Goal: Task Accomplishment & Management: Complete application form

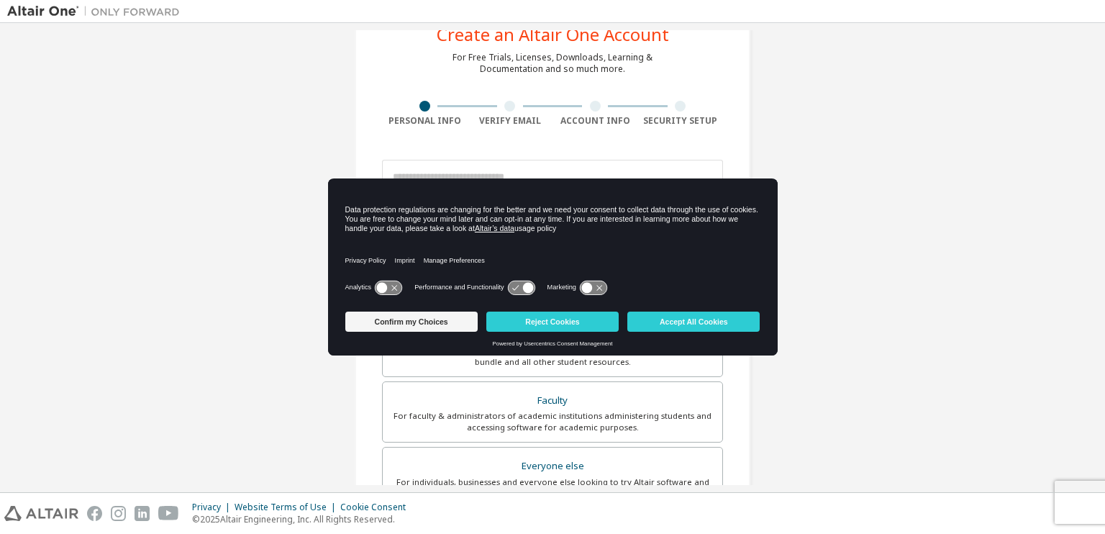
scroll to position [62, 0]
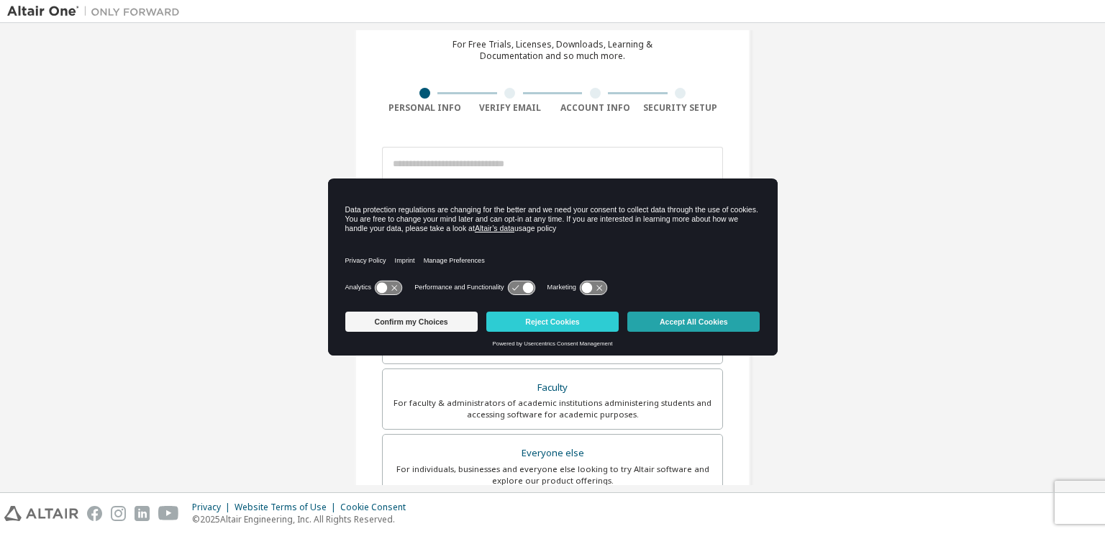
click at [699, 322] on button "Accept All Cookies" at bounding box center [694, 322] width 132 height 20
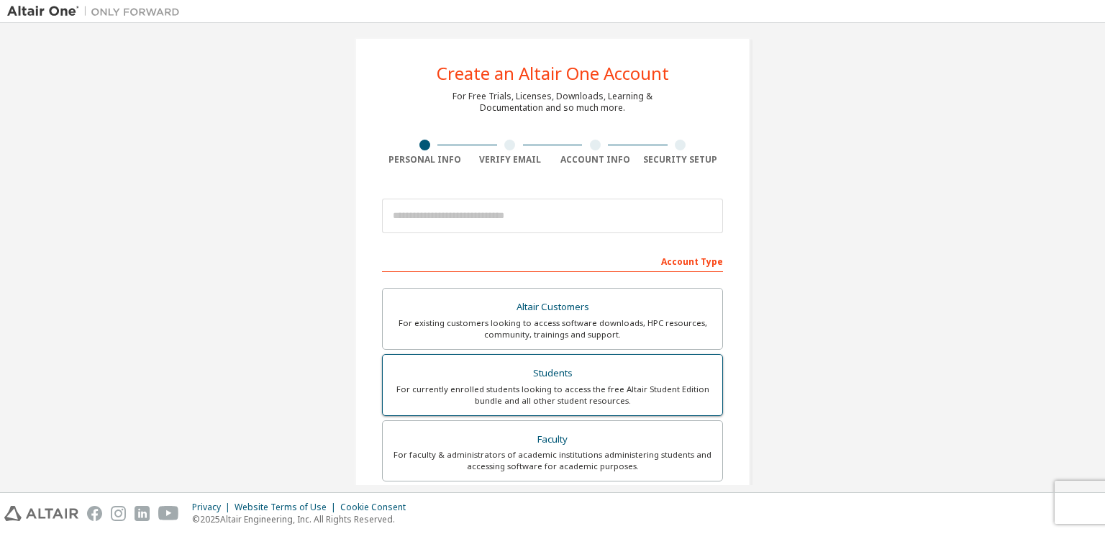
scroll to position [0, 0]
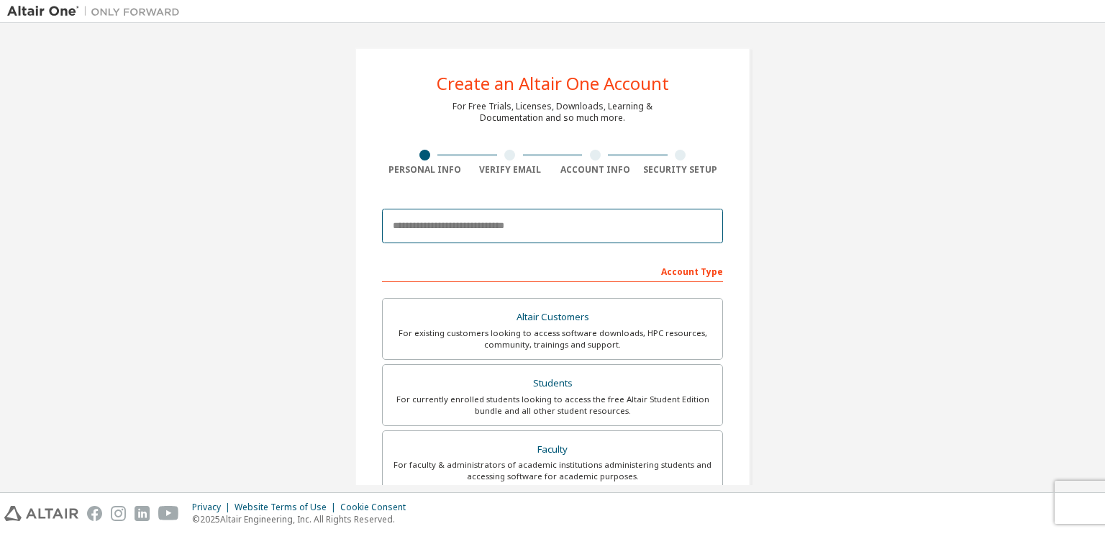
click at [535, 229] on input "email" at bounding box center [552, 226] width 341 height 35
